Goal: Task Accomplishment & Management: Use online tool/utility

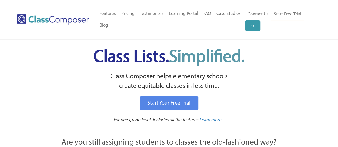
click at [251, 31] on div "Contact Us Start Free Trial Log In" at bounding box center [283, 20] width 76 height 24
click at [254, 26] on link "Log In" at bounding box center [252, 25] width 15 height 11
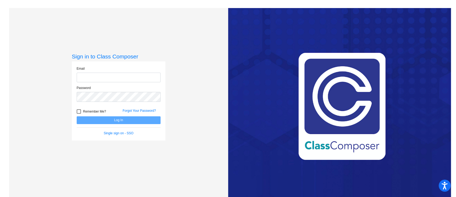
type input "[EMAIL_ADDRESS][DOMAIN_NAME]"
click at [129, 120] on button "Log In" at bounding box center [119, 120] width 84 height 8
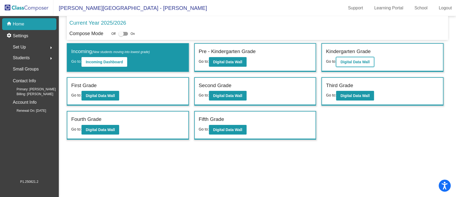
click at [354, 63] on b "Digital Data Wall" at bounding box center [355, 62] width 29 height 4
click at [107, 97] on b "Digital Data Wall" at bounding box center [100, 95] width 29 height 4
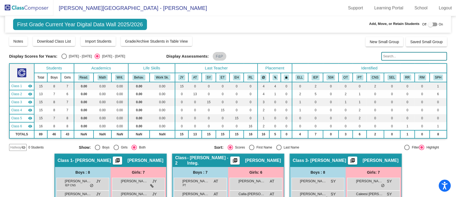
click at [107, 97] on td "0.00" at bounding box center [103, 94] width 18 height 8
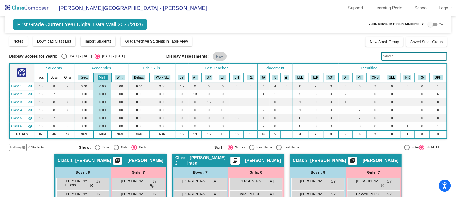
click at [64, 56] on div "Select an option" at bounding box center [63, 55] width 5 height 5
click at [64, 59] on input "[DATE] - [DATE]" at bounding box center [64, 59] width 0 height 0
radio input "true"
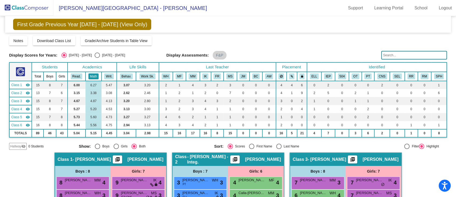
click at [94, 75] on button "Math" at bounding box center [94, 76] width 10 height 6
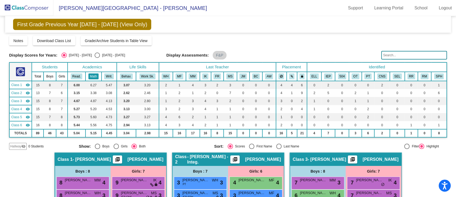
click at [94, 75] on button "Math" at bounding box center [94, 76] width 10 height 6
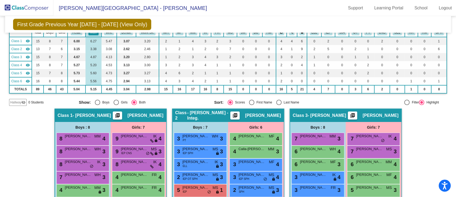
scroll to position [53, 0]
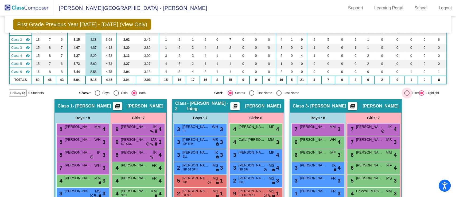
click at [405, 93] on div at bounding box center [407, 92] width 5 height 5
click at [407, 95] on input "Filter" at bounding box center [407, 95] width 0 height 0
radio input "true"
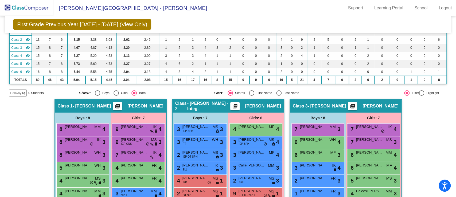
click at [419, 94] on div at bounding box center [421, 92] width 5 height 5
click at [422, 95] on input "Highlight" at bounding box center [422, 95] width 0 height 0
radio input "true"
click at [405, 92] on div at bounding box center [407, 92] width 5 height 5
radio input "true"
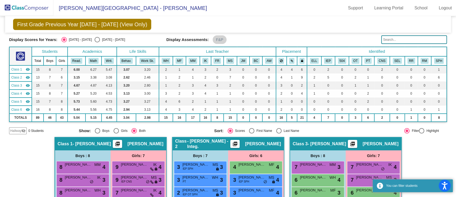
scroll to position [0, 0]
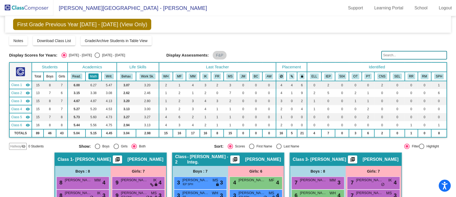
click at [96, 75] on button "Math" at bounding box center [94, 76] width 10 height 6
click at [93, 84] on td "6.27" at bounding box center [94, 85] width 16 height 8
click at [173, 44] on div "Notes Download Class List Import Students Grade/Archive Students in Table View …" at bounding box center [228, 41] width 438 height 10
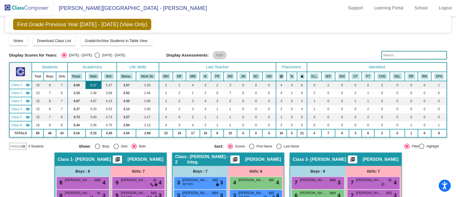
click at [92, 86] on td "6.27" at bounding box center [94, 85] width 16 height 8
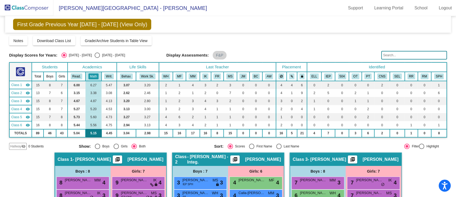
click at [94, 132] on td "5.15" at bounding box center [94, 133] width 16 height 8
click at [251, 147] on div "Select an option" at bounding box center [251, 145] width 5 height 5
click at [252, 149] on input "First Name" at bounding box center [252, 149] width 0 height 0
radio input "true"
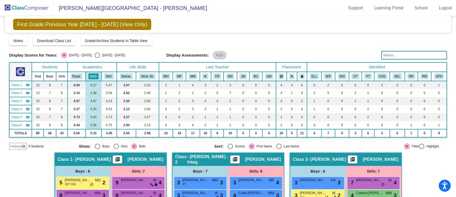
click at [279, 149] on input "Last Name" at bounding box center [279, 149] width 0 height 0
radio input "true"
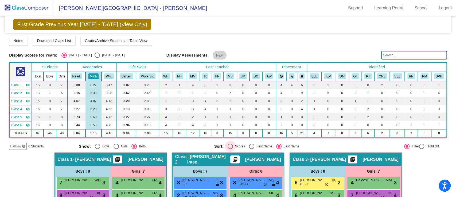
click at [229, 147] on div "Select an option" at bounding box center [230, 145] width 5 height 5
radio input "true"
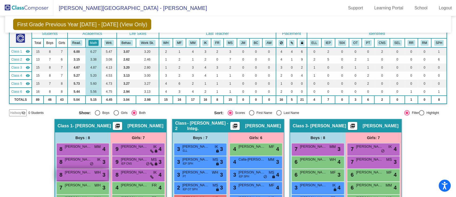
scroll to position [33, 0]
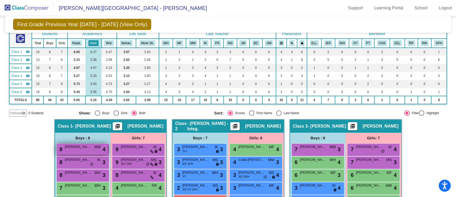
click at [92, 149] on div "8 [PERSON_NAME] MM lock do_not_disturb_alt 4" at bounding box center [82, 148] width 51 height 11
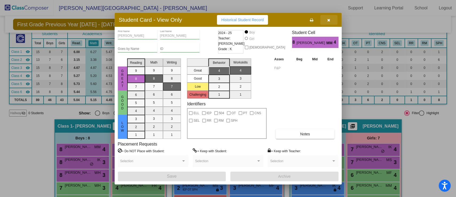
click at [328, 20] on icon "button" at bounding box center [329, 20] width 3 height 4
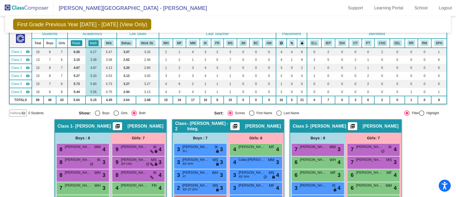
click at [80, 42] on button "Read." at bounding box center [77, 43] width 12 height 6
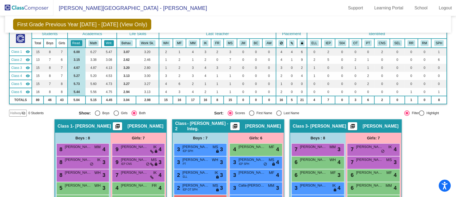
click at [110, 42] on button "Writ." at bounding box center [109, 43] width 10 height 6
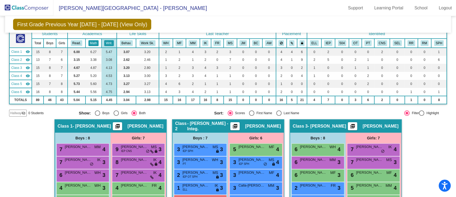
click at [92, 45] on button "Math" at bounding box center [94, 43] width 10 height 6
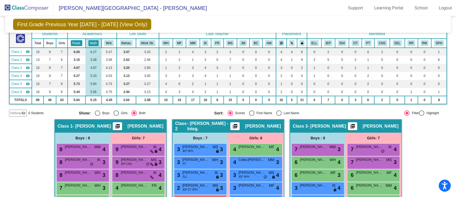
click at [71, 42] on button "Read." at bounding box center [77, 43] width 12 height 6
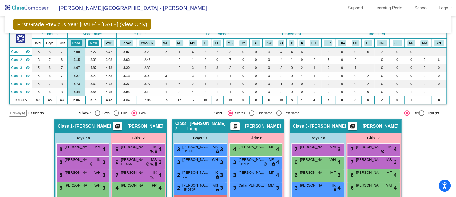
click at [95, 43] on button "Math" at bounding box center [94, 43] width 10 height 6
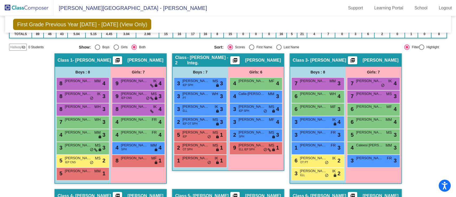
scroll to position [102, 0]
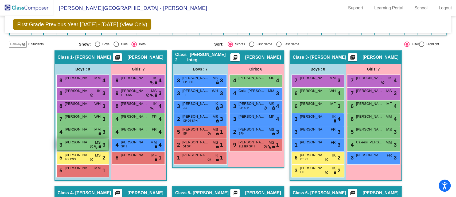
click at [75, 145] on div "3 [PERSON_NAME] Head MS lock do_not_disturb_alt 3" at bounding box center [82, 144] width 51 height 11
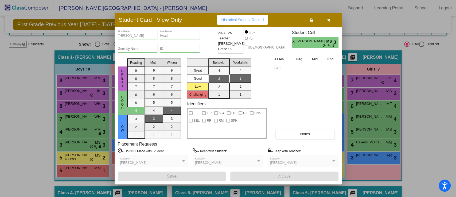
click at [27, 137] on div at bounding box center [228, 98] width 456 height 197
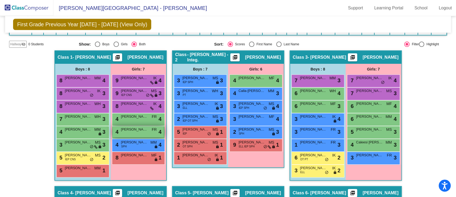
click at [143, 132] on div "4 [PERSON_NAME] FR lock do_not_disturb_alt 4" at bounding box center [138, 131] width 51 height 11
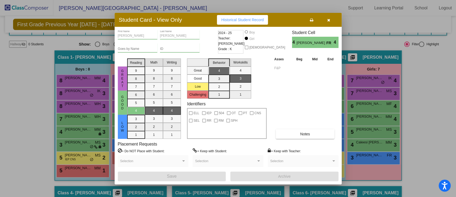
click at [44, 151] on div at bounding box center [228, 98] width 456 height 197
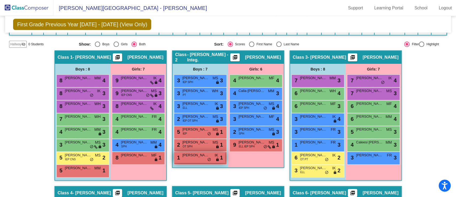
click at [194, 159] on div "1 [PERSON_NAME] IK lock do_not_disturb_alt 1" at bounding box center [199, 157] width 51 height 11
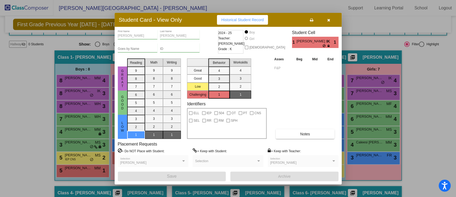
click at [45, 139] on div at bounding box center [228, 98] width 456 height 197
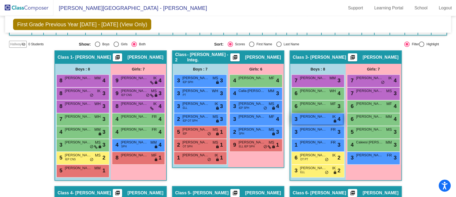
scroll to position [0, 0]
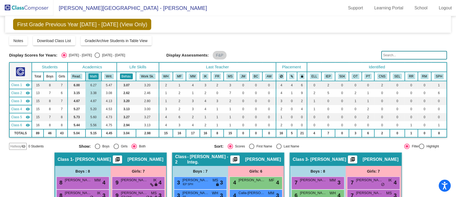
click at [126, 76] on button "Behav." at bounding box center [126, 76] width 13 height 6
click at [127, 78] on button "Behav." at bounding box center [126, 76] width 13 height 6
click at [167, 76] on button "WH" at bounding box center [166, 76] width 9 height 6
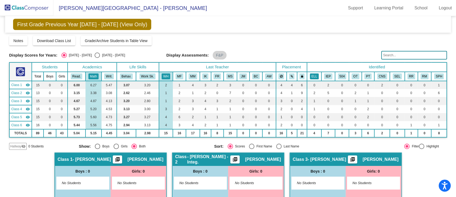
click at [317, 76] on button "ELL" at bounding box center [314, 76] width 9 height 6
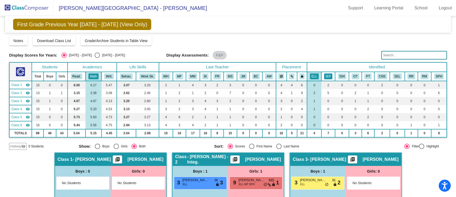
click at [328, 78] on button "IEP" at bounding box center [328, 76] width 8 height 6
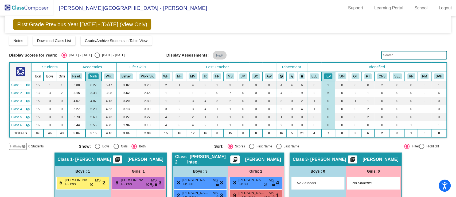
scroll to position [35, 0]
